Goal: Information Seeking & Learning: Check status

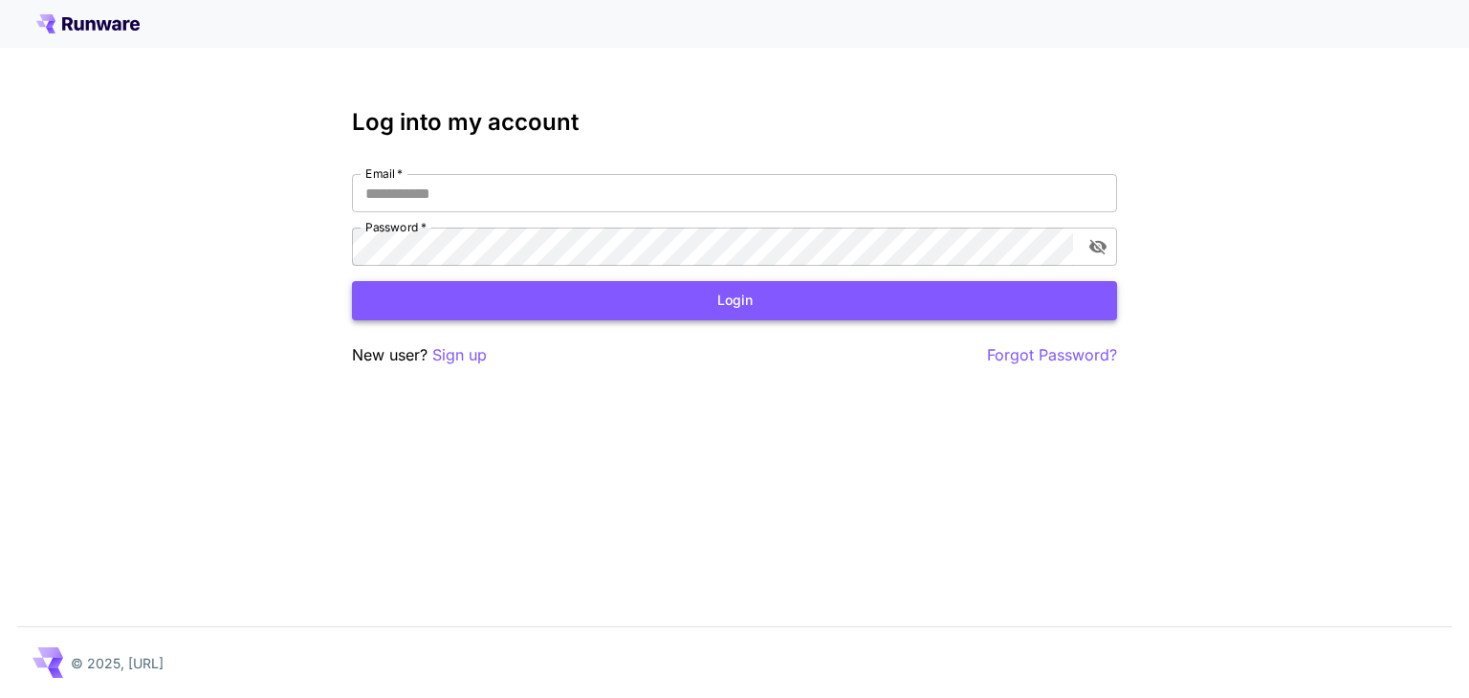
type input "**********"
click at [629, 302] on button "Login" at bounding box center [734, 300] width 765 height 39
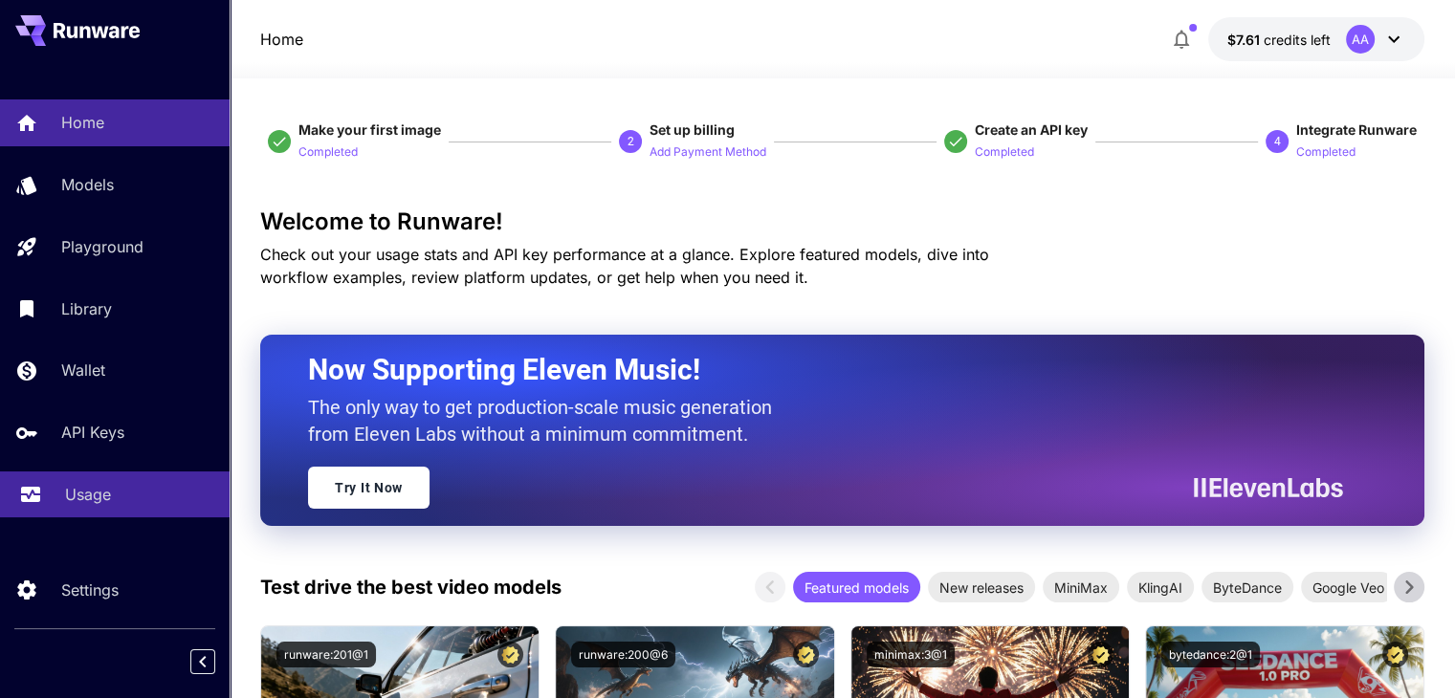
click at [113, 498] on div "Usage" at bounding box center [139, 494] width 149 height 23
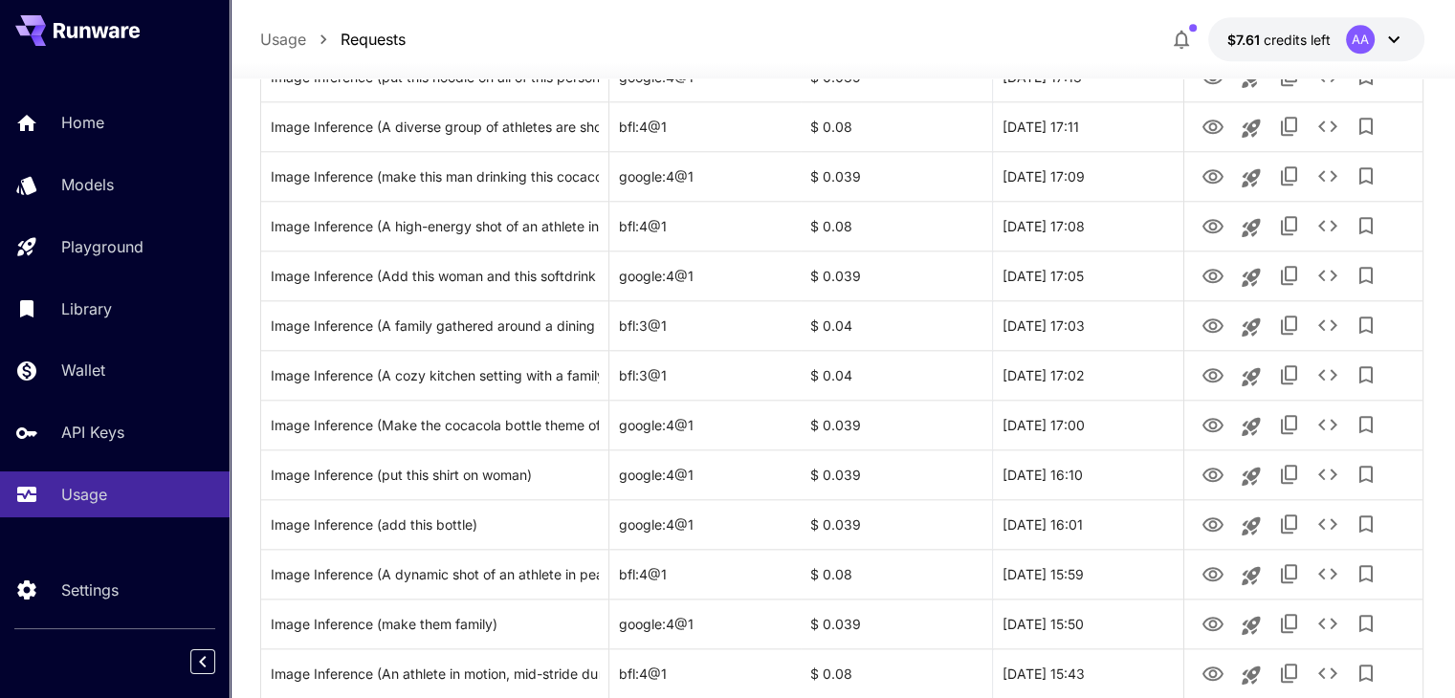
scroll to position [2273, 0]
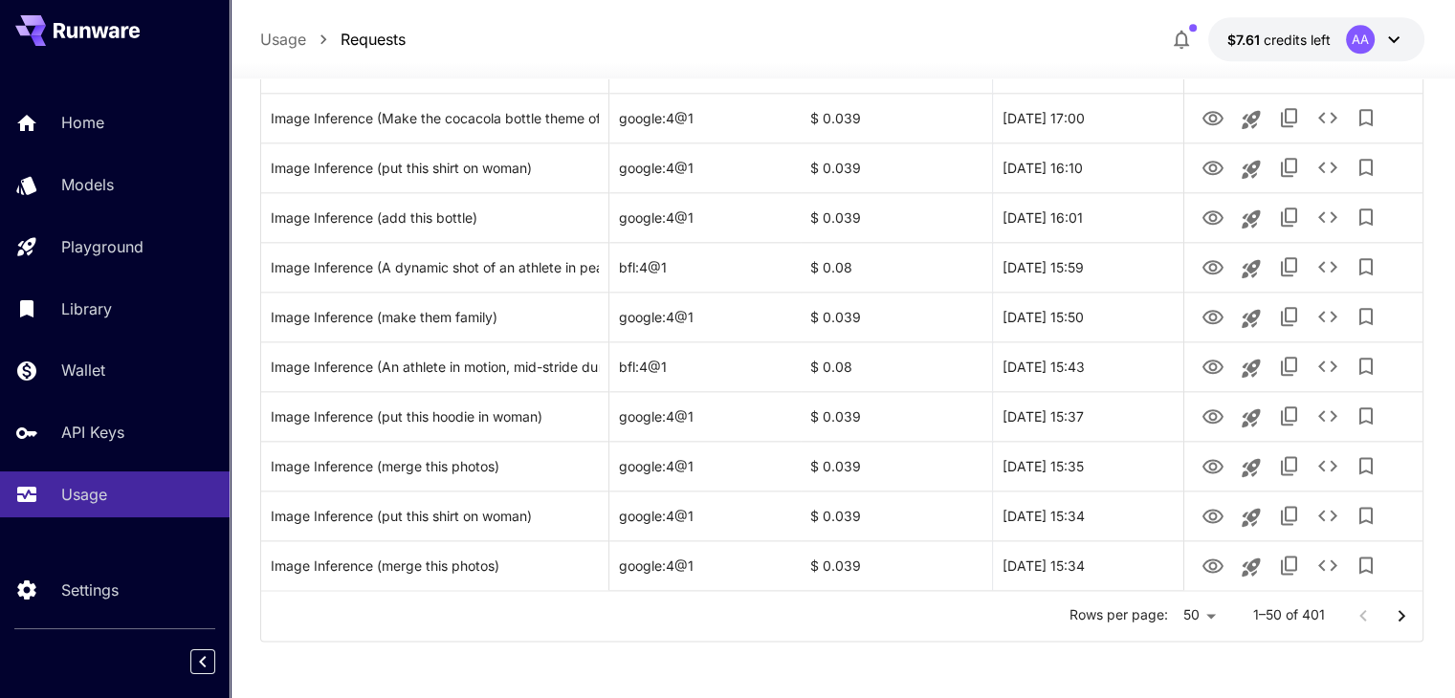
click at [1405, 622] on icon "Go to next page" at bounding box center [1401, 616] width 23 height 23
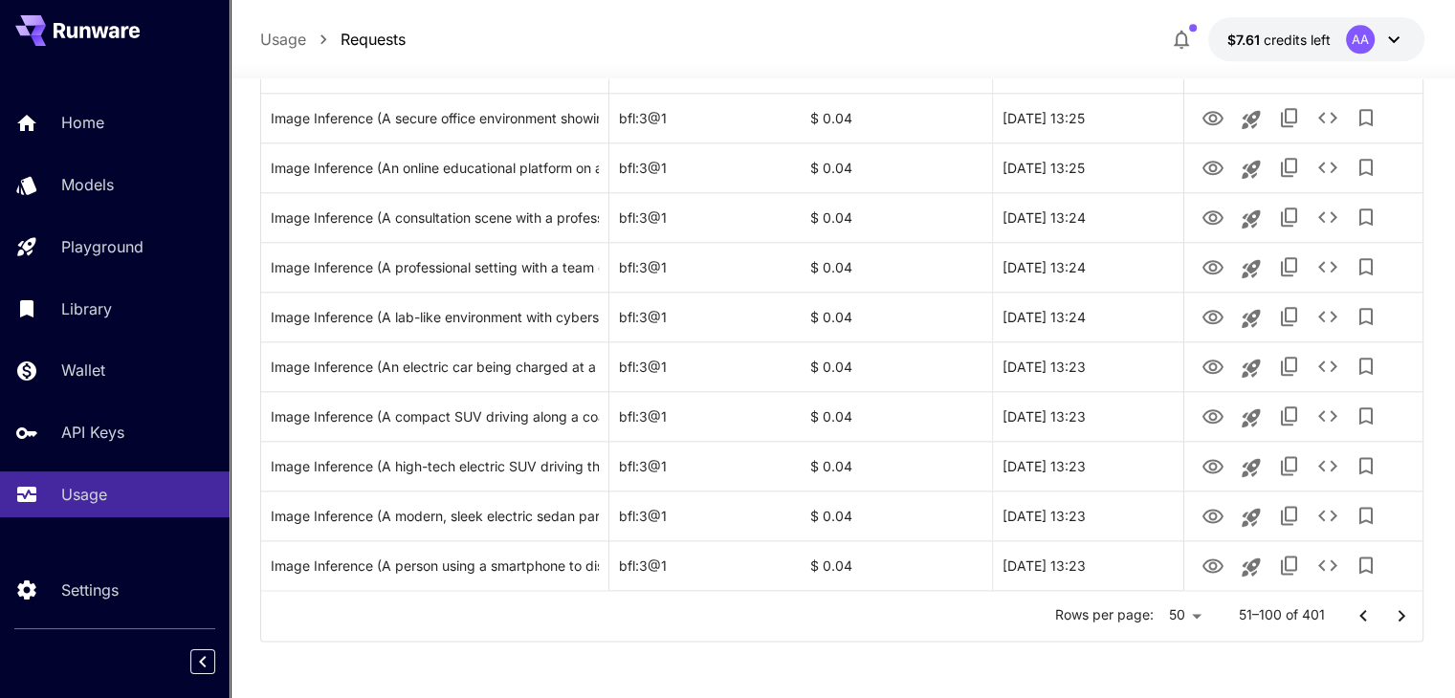
click at [1405, 622] on icon "Go to next page" at bounding box center [1401, 616] width 23 height 23
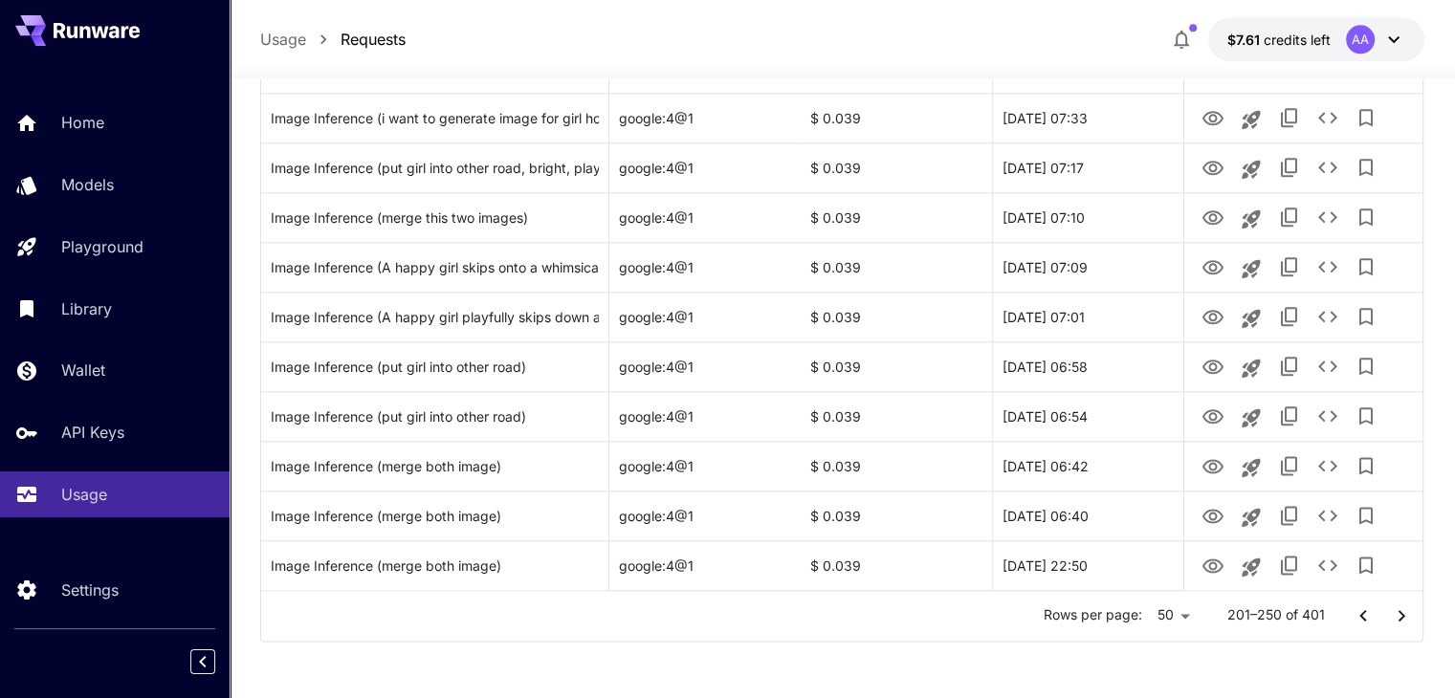
click at [1405, 622] on icon "Go to next page" at bounding box center [1401, 616] width 23 height 23
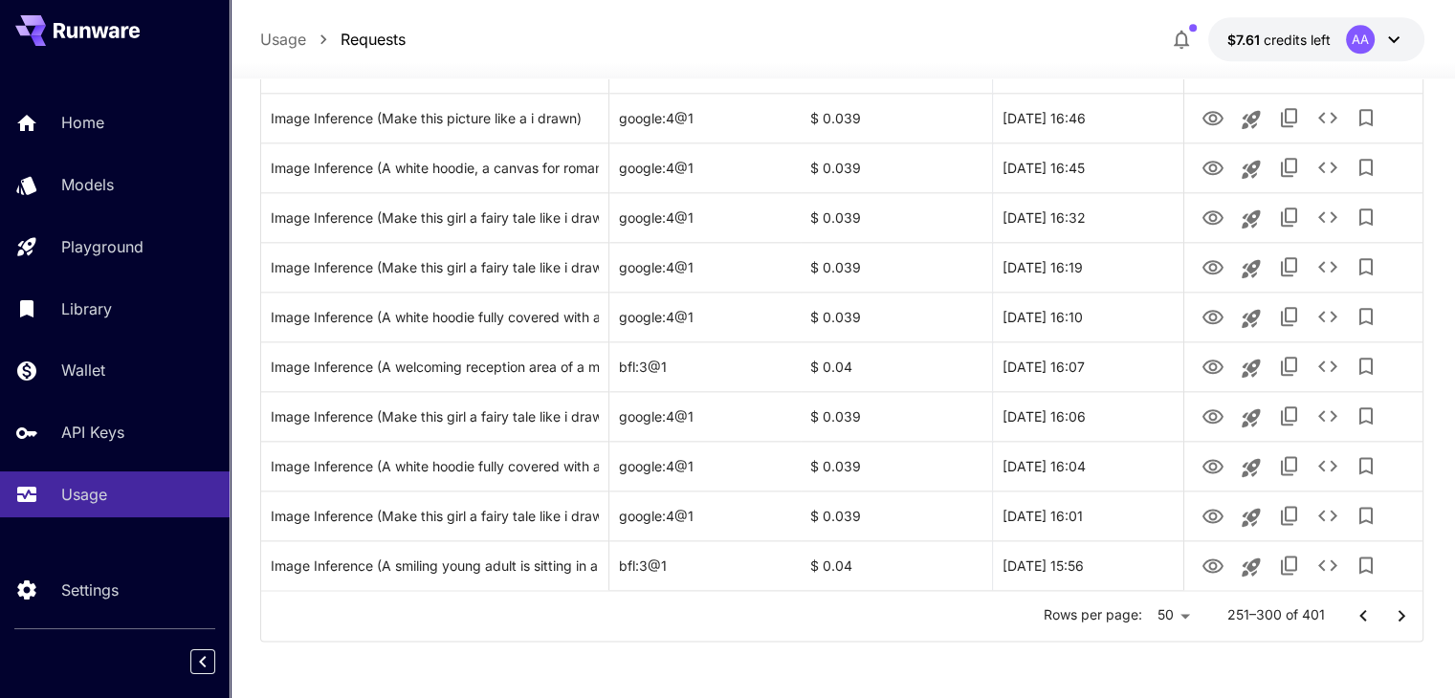
click at [1405, 622] on icon "Go to next page" at bounding box center [1401, 616] width 23 height 23
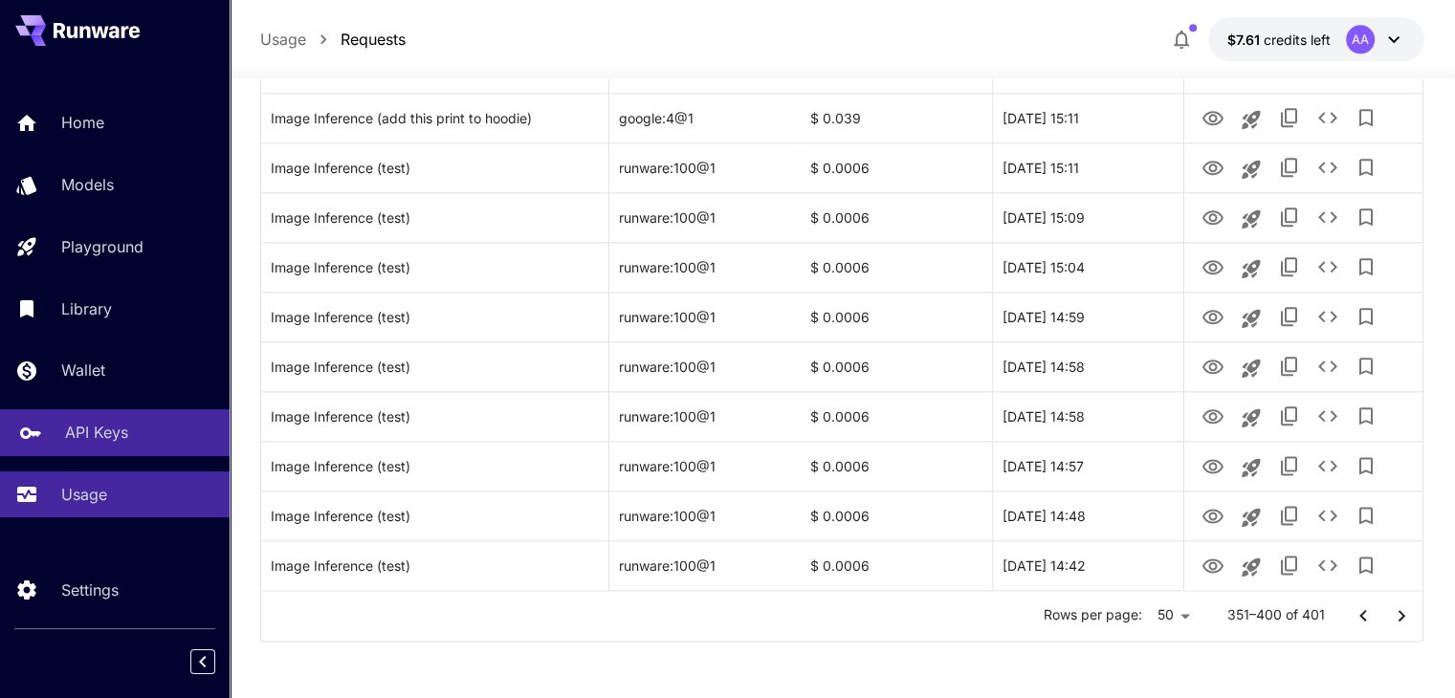
click at [59, 426] on link "API Keys" at bounding box center [115, 432] width 230 height 47
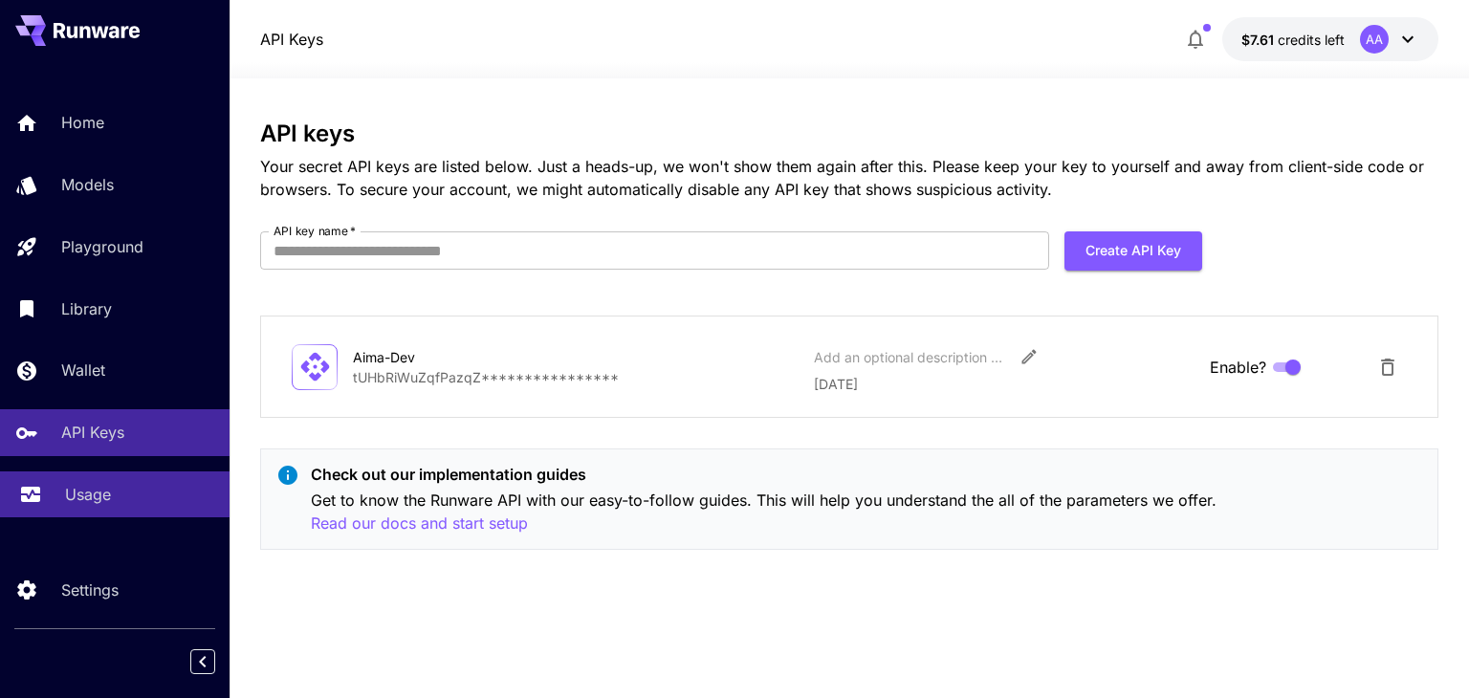
click at [77, 495] on p "Usage" at bounding box center [88, 494] width 46 height 23
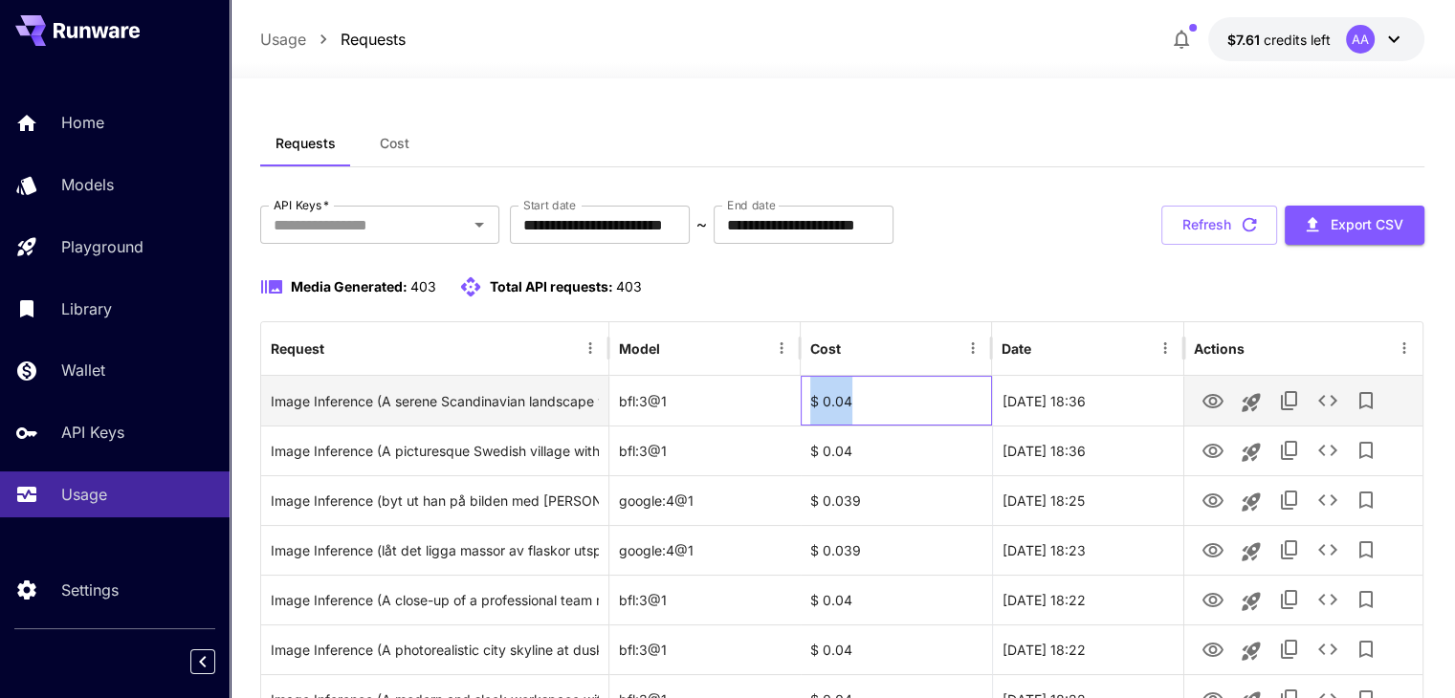
drag, startPoint x: 861, startPoint y: 397, endPoint x: 809, endPoint y: 403, distance: 52.0
click at [809, 403] on div "$ 0.04" at bounding box center [896, 401] width 191 height 50
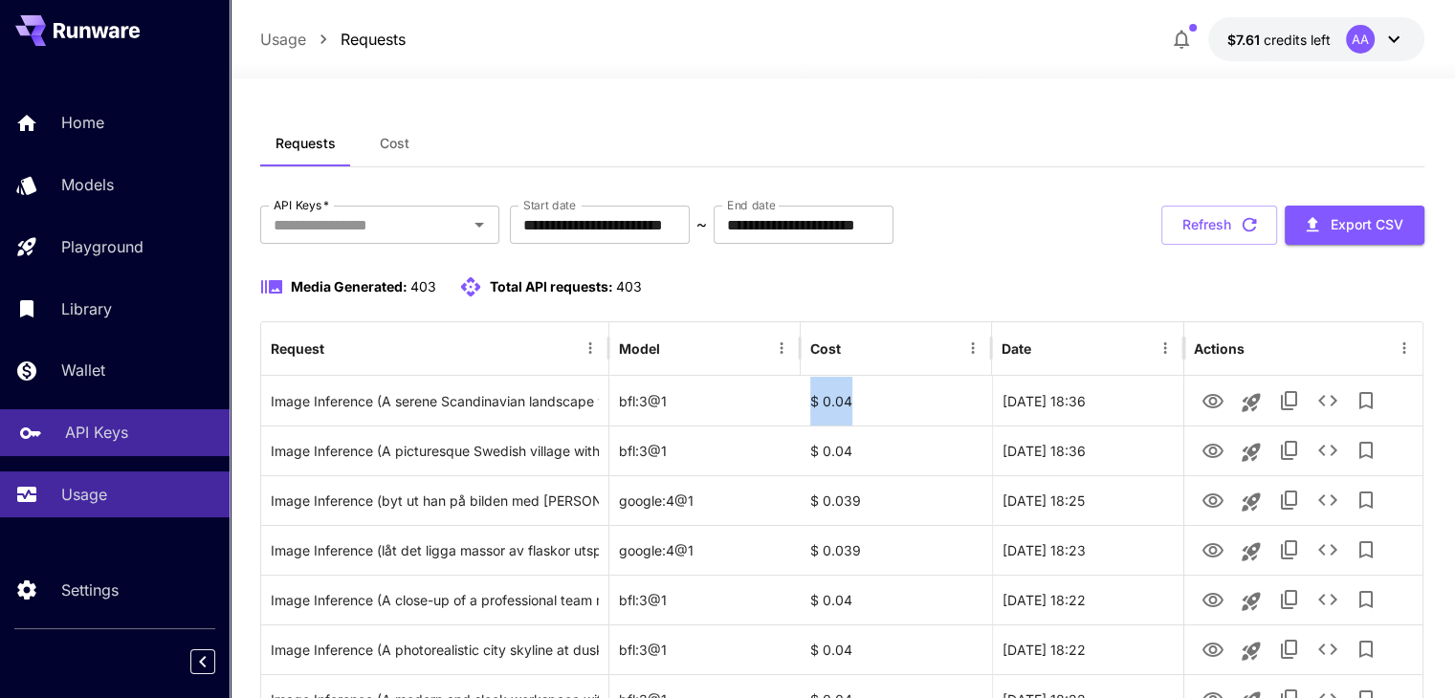
click at [170, 427] on div "API Keys" at bounding box center [139, 432] width 149 height 23
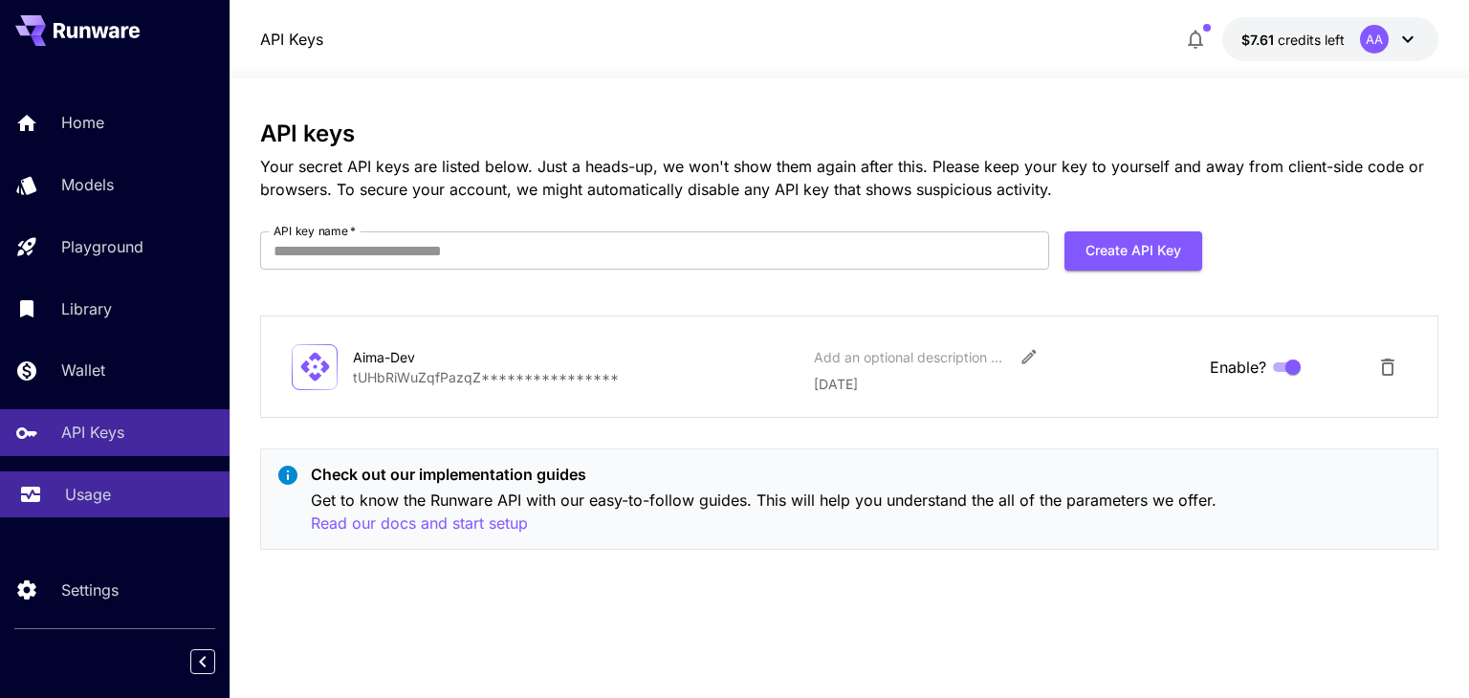
click at [151, 477] on link "Usage" at bounding box center [115, 495] width 230 height 47
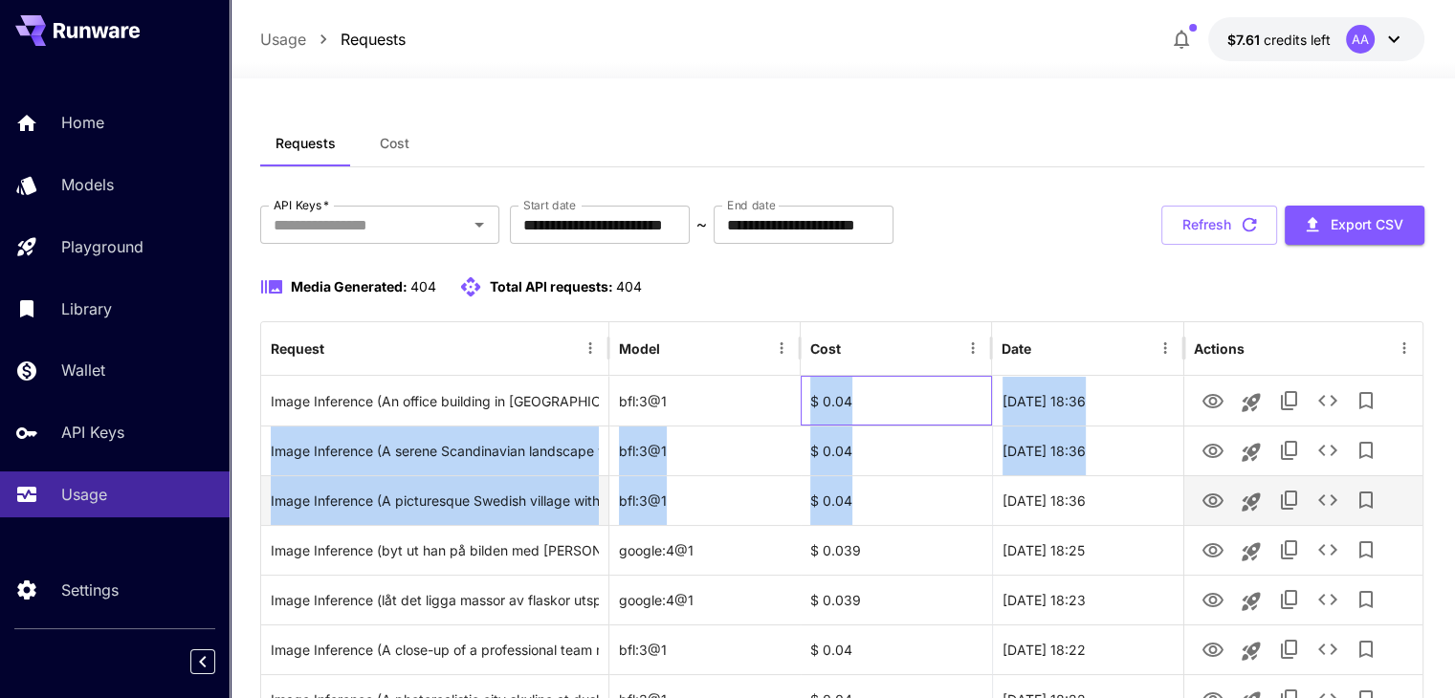
drag, startPoint x: 857, startPoint y: 497, endPoint x: 869, endPoint y: 497, distance: 11.5
click at [880, 497] on div "$ 0.04" at bounding box center [896, 500] width 191 height 50
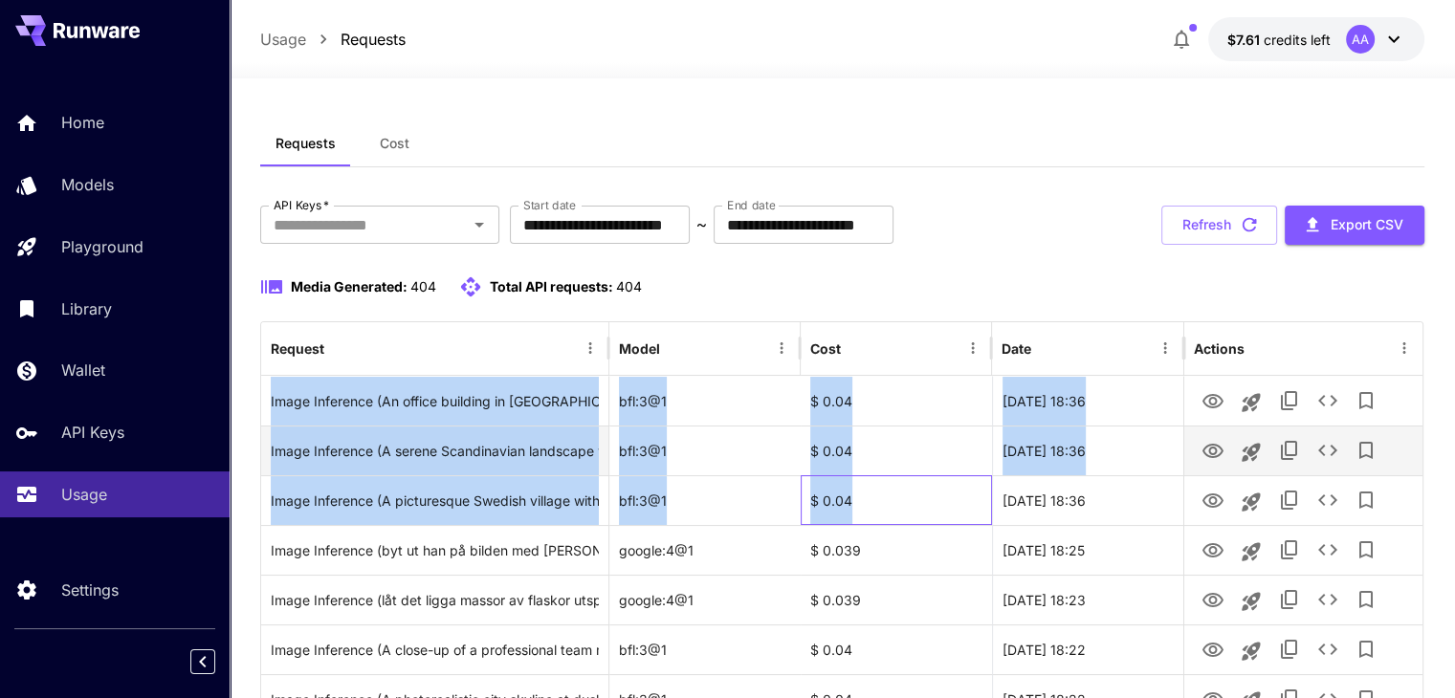
drag, startPoint x: 876, startPoint y: 508, endPoint x: 264, endPoint y: 424, distance: 617.9
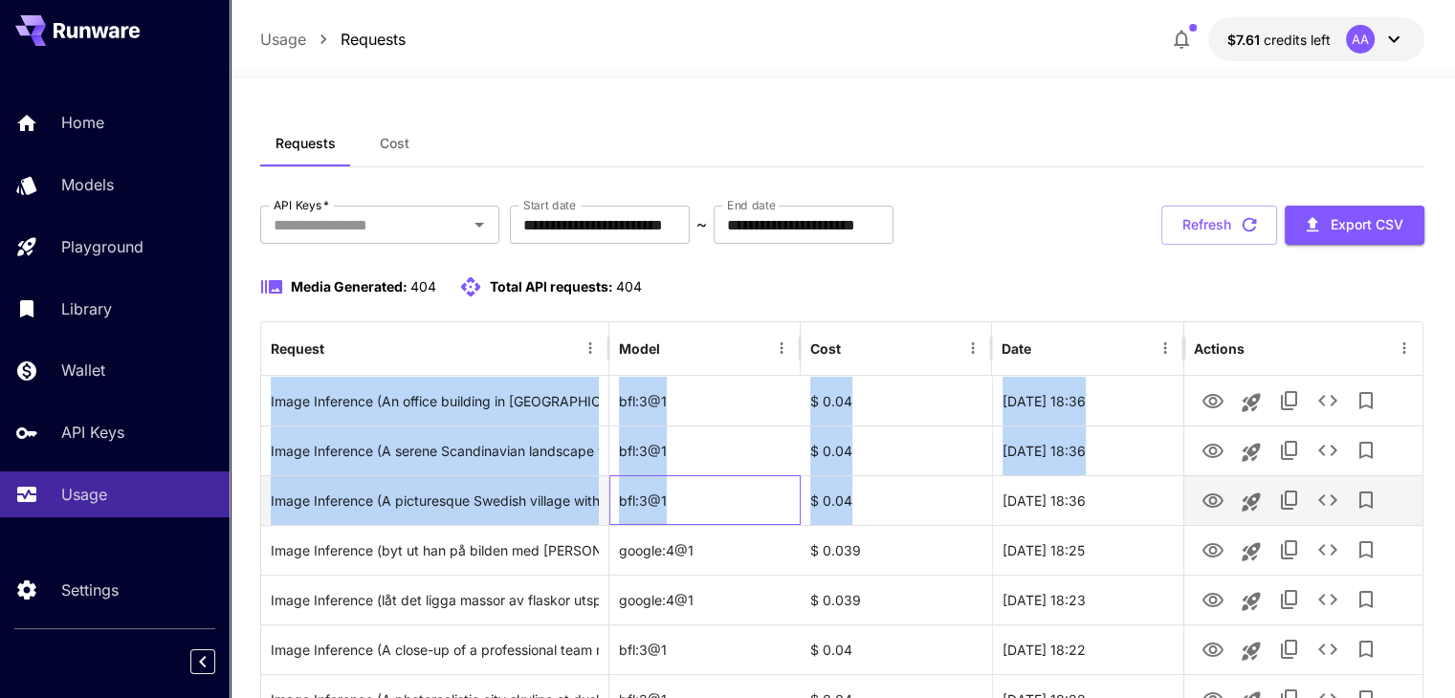
click at [744, 475] on div "bfl:3@1" at bounding box center [704, 500] width 191 height 50
